Goal: Task Accomplishment & Management: Use online tool/utility

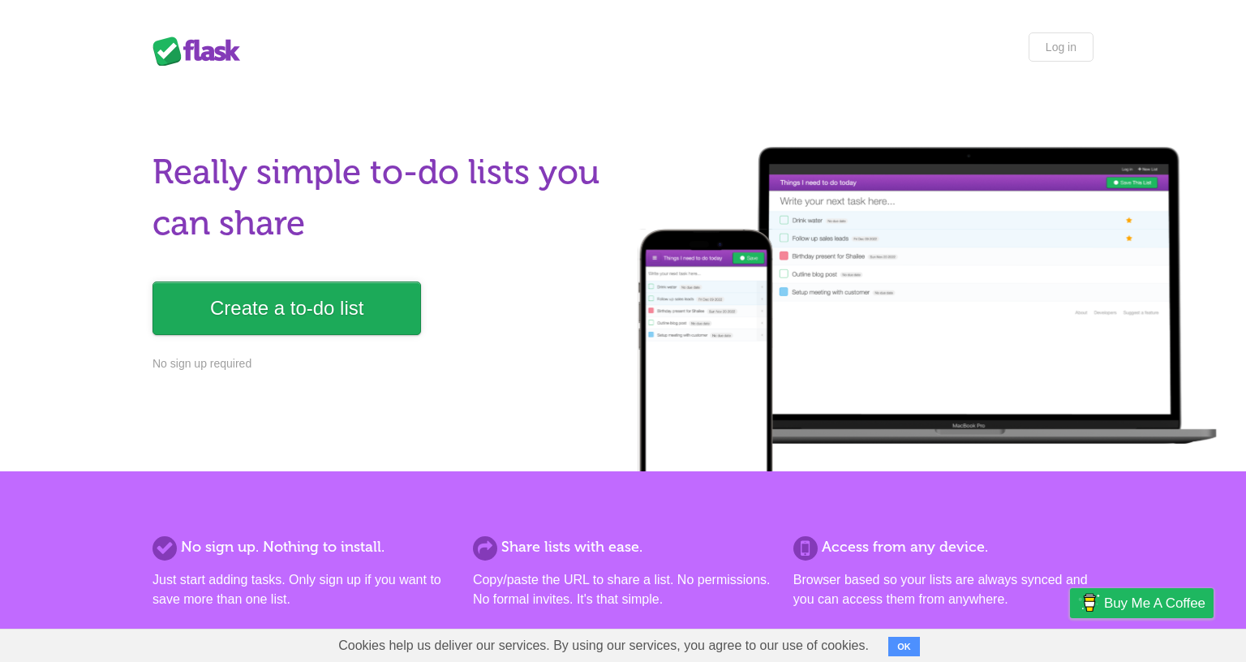
click at [293, 311] on link "Create a to-do list" at bounding box center [287, 309] width 269 height 54
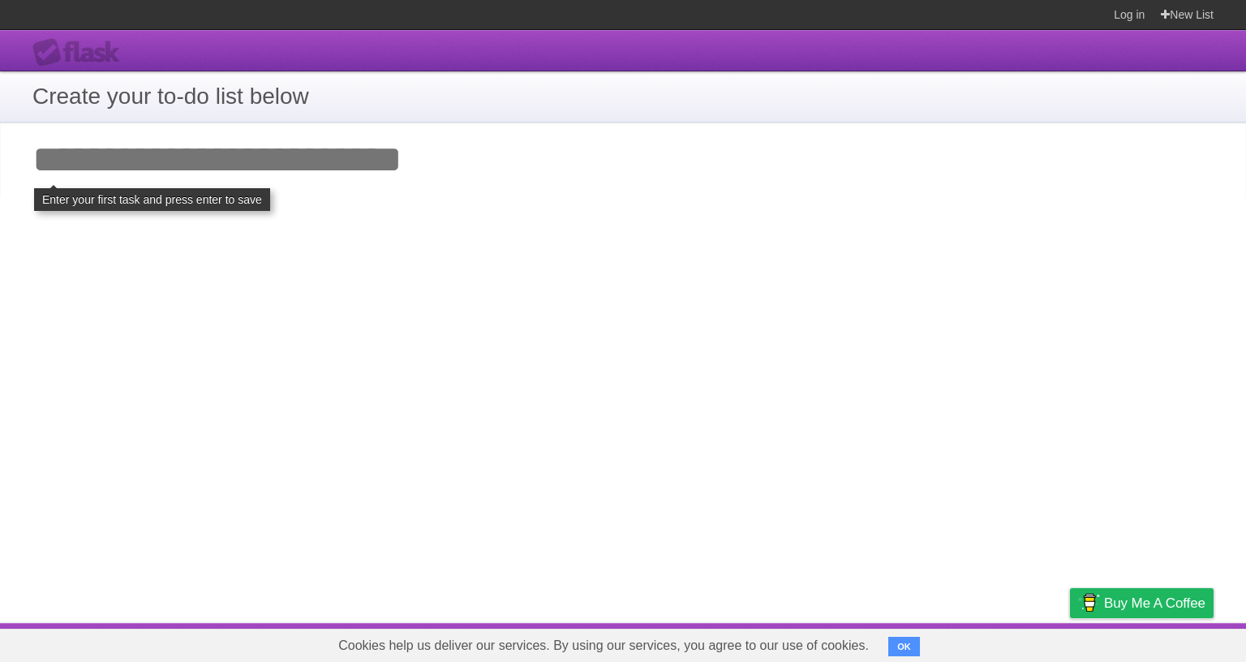
click at [127, 175] on input "Add your first task" at bounding box center [623, 160] width 1246 height 75
click at [99, 148] on input "Add your first task" at bounding box center [623, 160] width 1246 height 75
click at [83, 100] on h1 "Create your to-do list below" at bounding box center [622, 97] width 1181 height 34
click at [284, 157] on input "Add your first task" at bounding box center [623, 160] width 1246 height 75
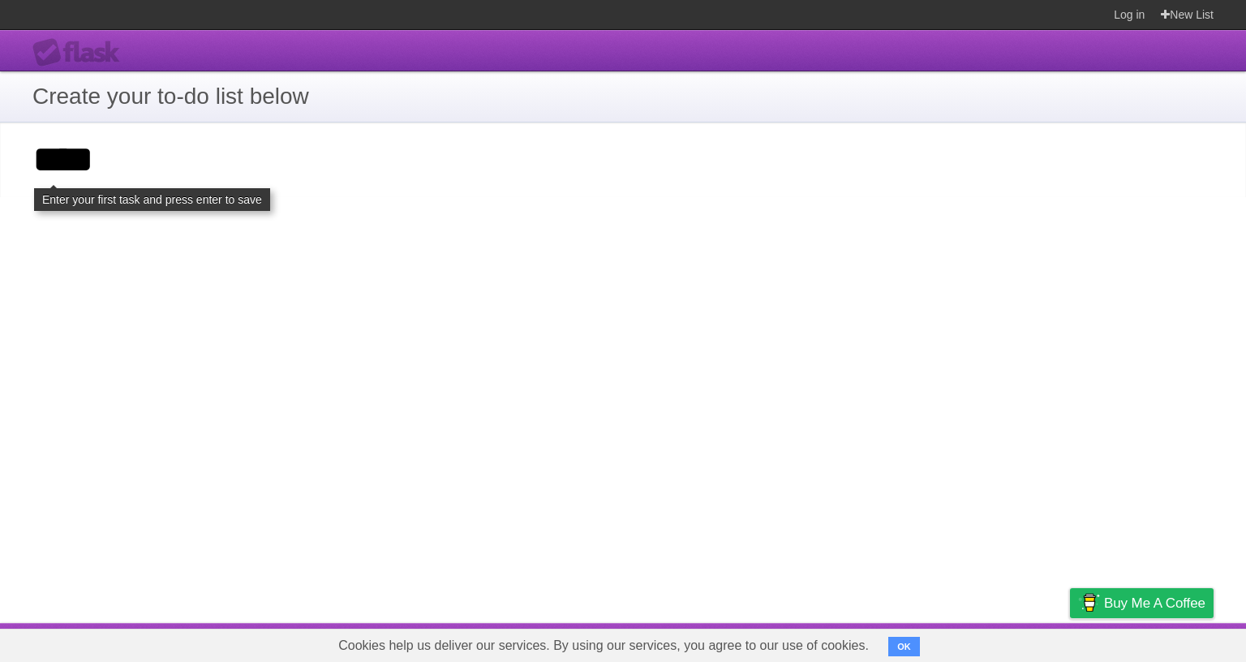
type input "****"
click input "**********" at bounding box center [0, 0] width 0 height 0
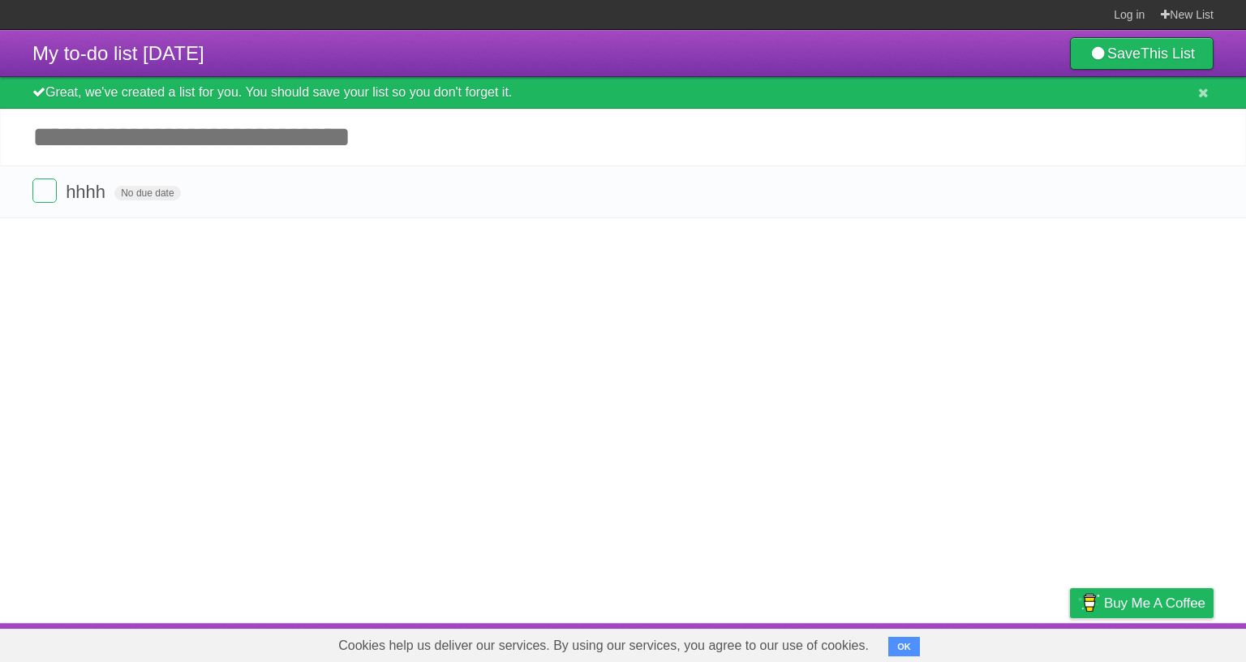
click at [107, 147] on input "Add another task" at bounding box center [623, 137] width 1246 height 57
drag, startPoint x: 44, startPoint y: 206, endPoint x: 41, endPoint y: 191, distance: 15.0
click at [42, 207] on li "hhhh No due date White Red Blue Green Purple Orange" at bounding box center [623, 192] width 1246 height 53
click at [45, 187] on label at bounding box center [44, 191] width 24 height 24
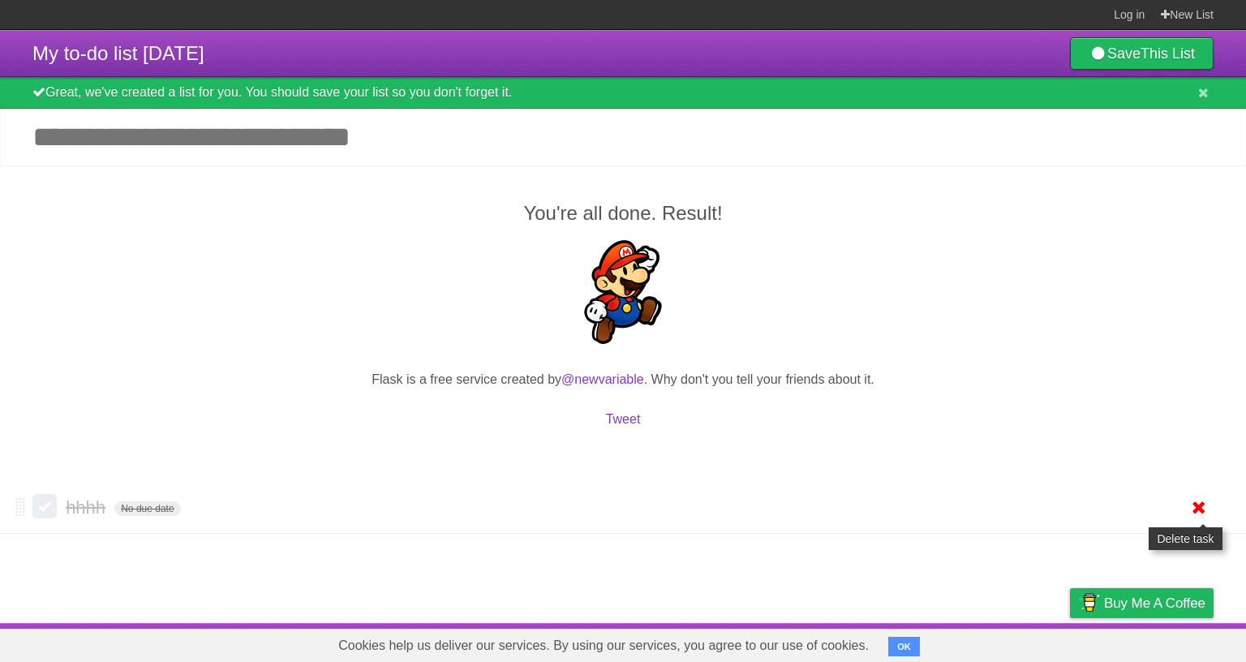
click at [1194, 505] on icon at bounding box center [1199, 507] width 23 height 27
